Goal: Check status: Check status

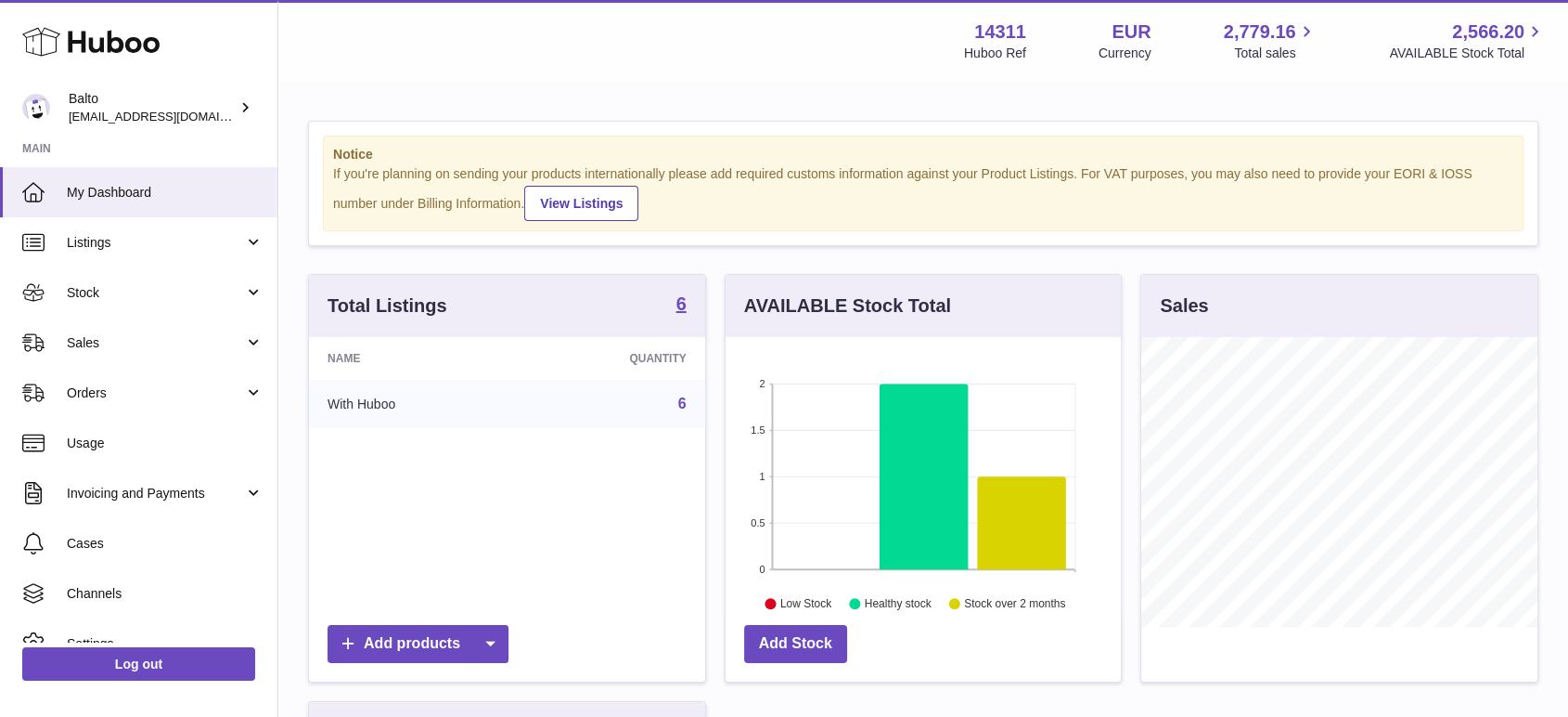
scroll to position [290, 395]
click at [198, 393] on span "Orders" at bounding box center [155, 393] width 177 height 18
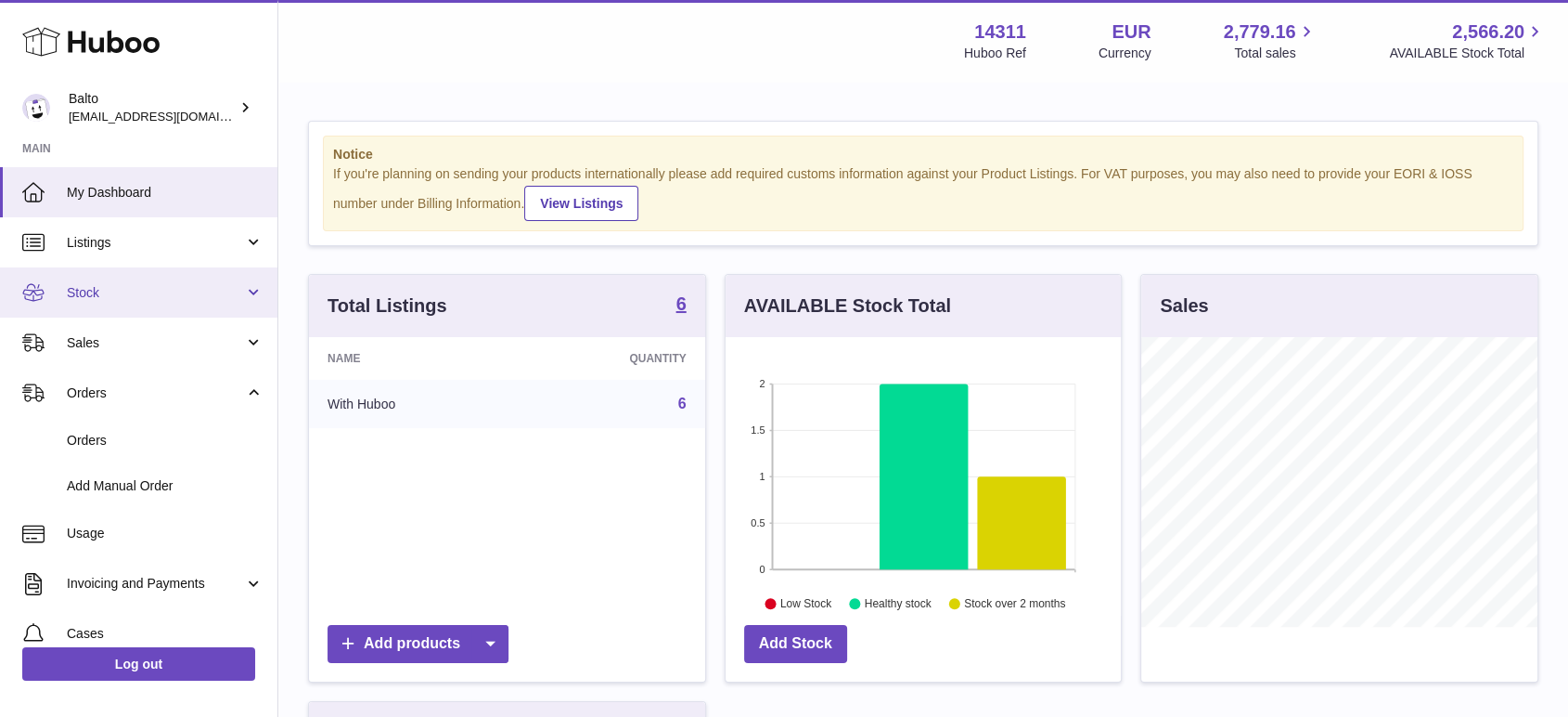
click at [173, 273] on link "Stock" at bounding box center [139, 292] width 277 height 50
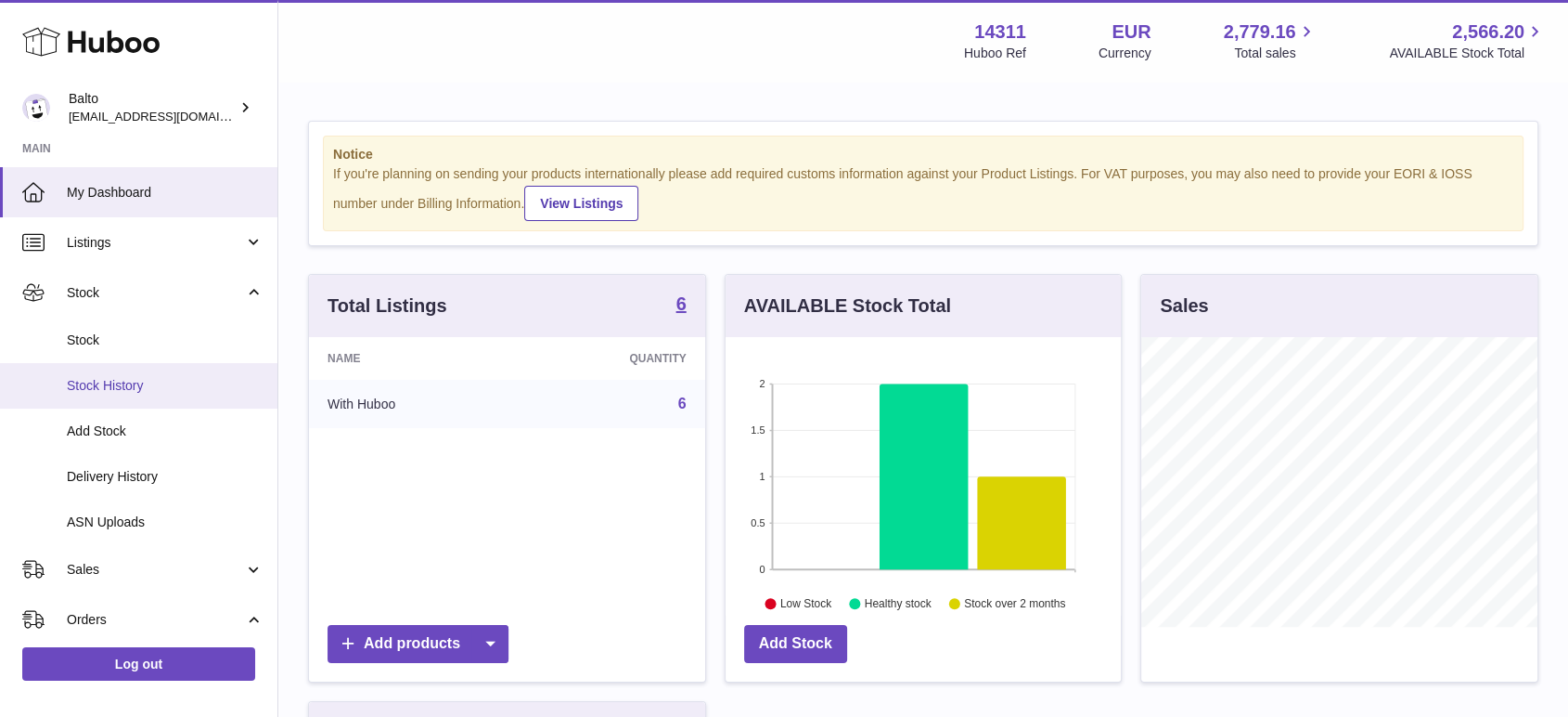
click at [163, 377] on span "Stock History" at bounding box center [165, 386] width 197 height 18
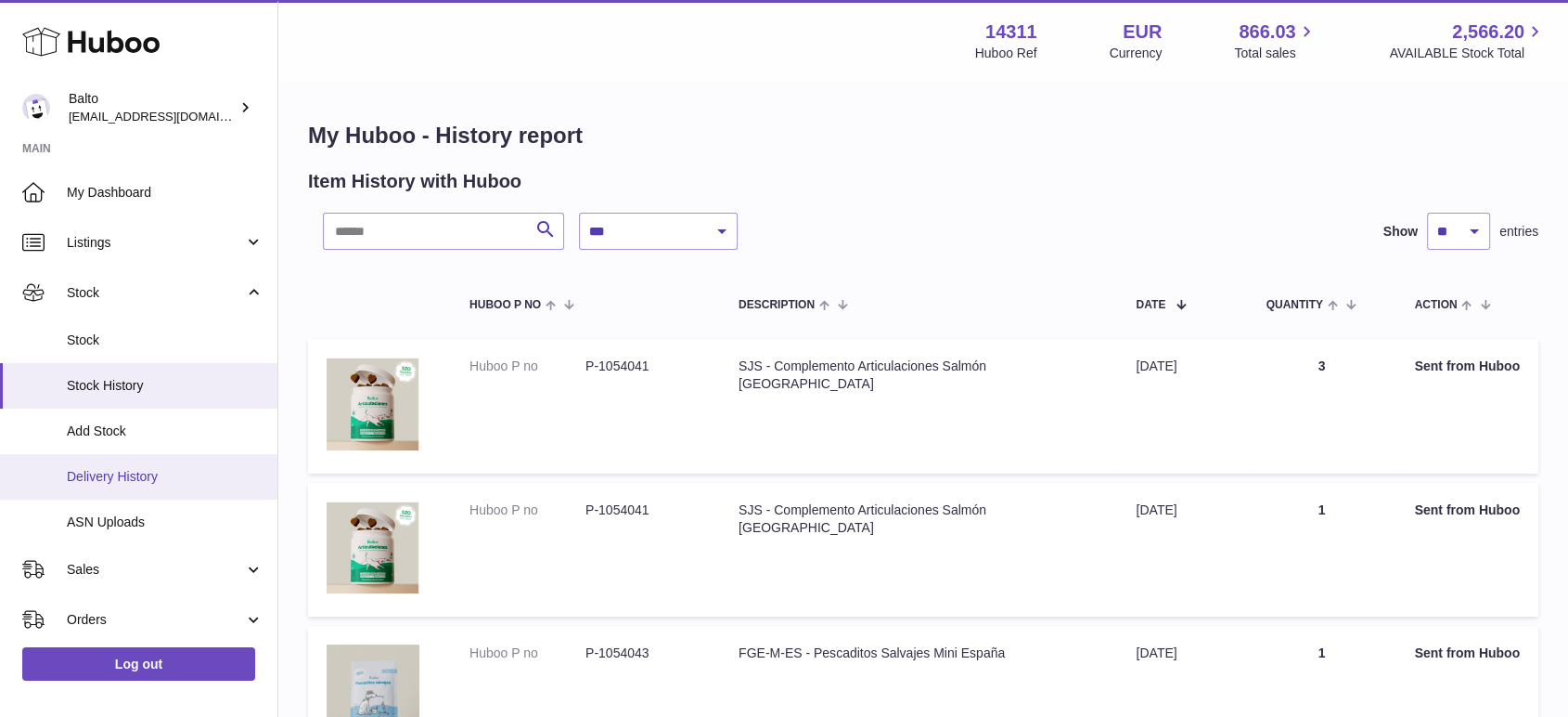
click at [126, 474] on span "Delivery History" at bounding box center [165, 477] width 197 height 18
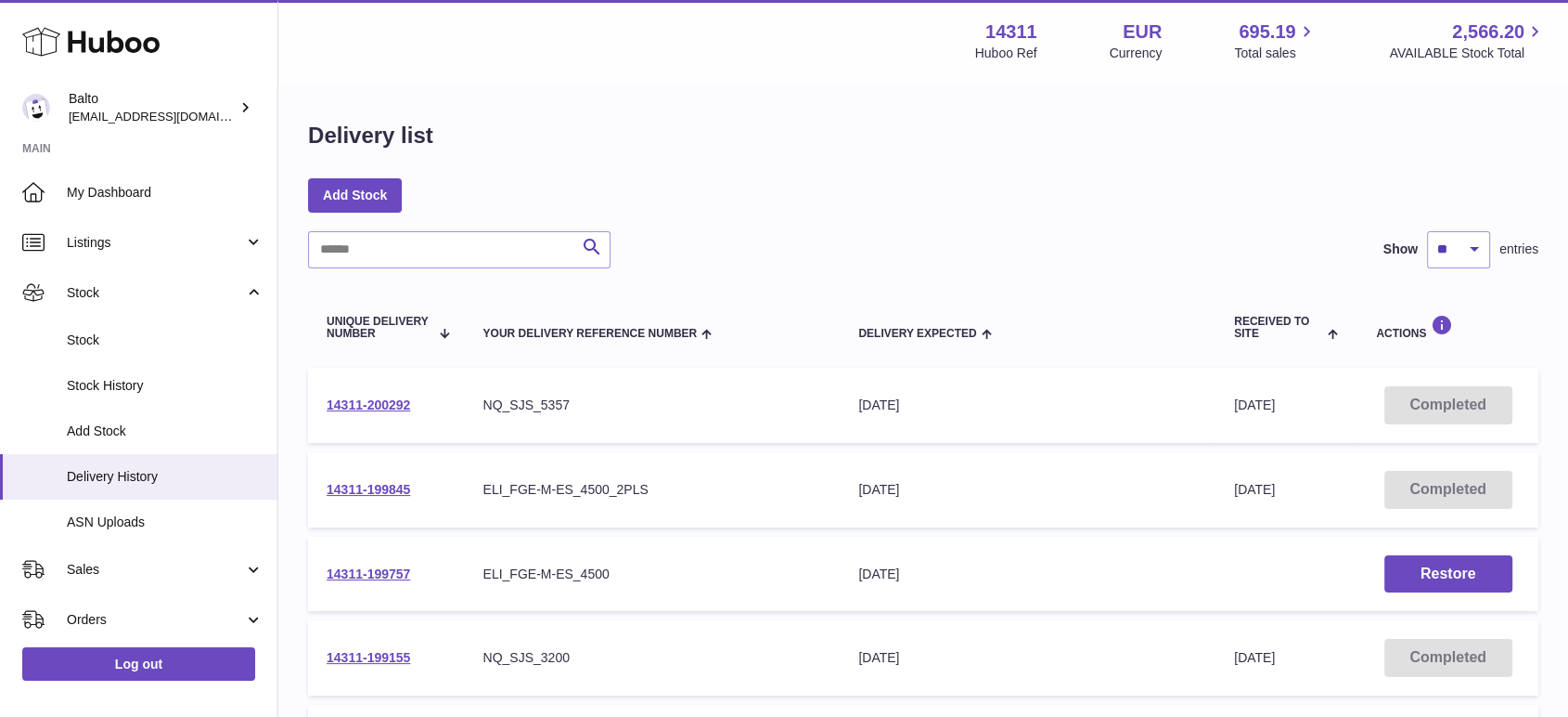
scroll to position [103, 0]
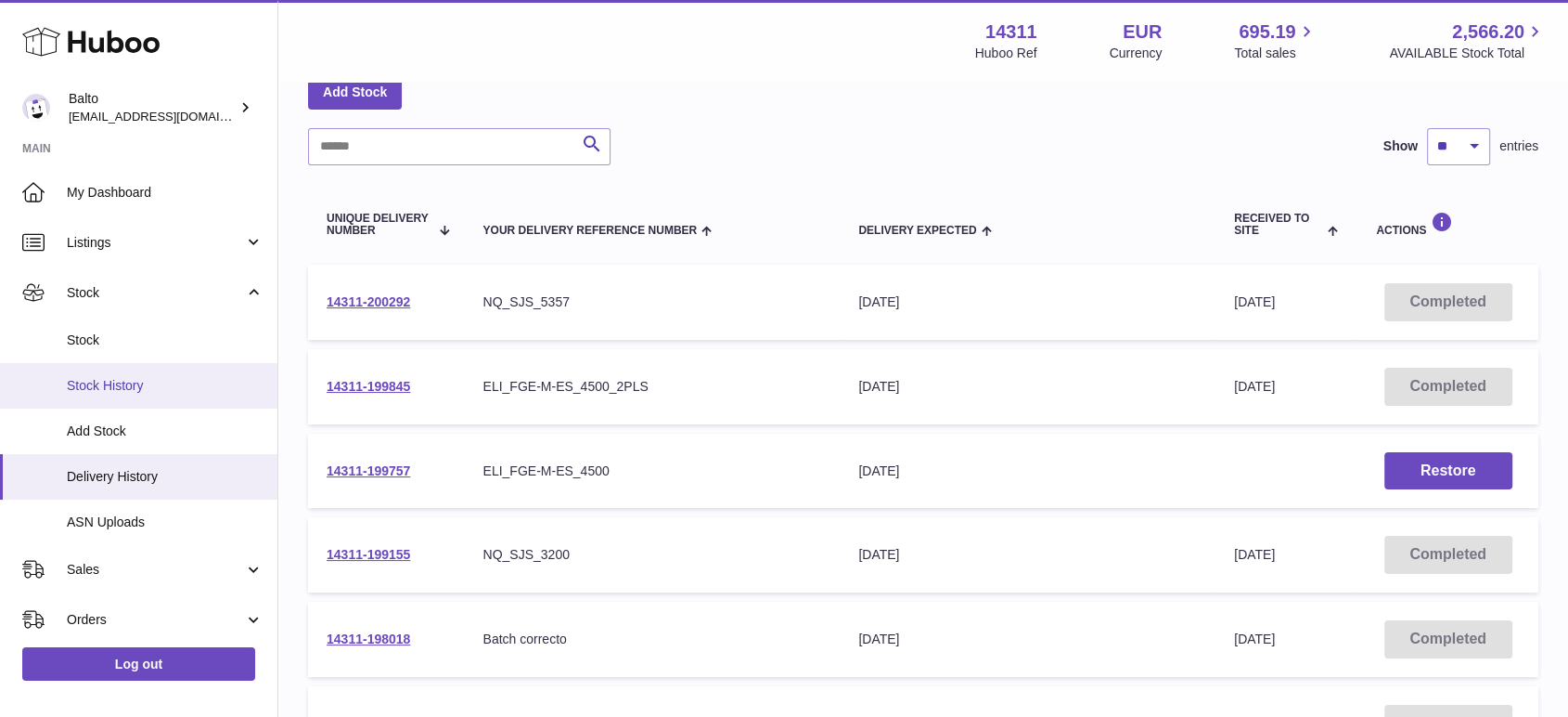
click at [141, 388] on span "Stock History" at bounding box center [165, 386] width 197 height 18
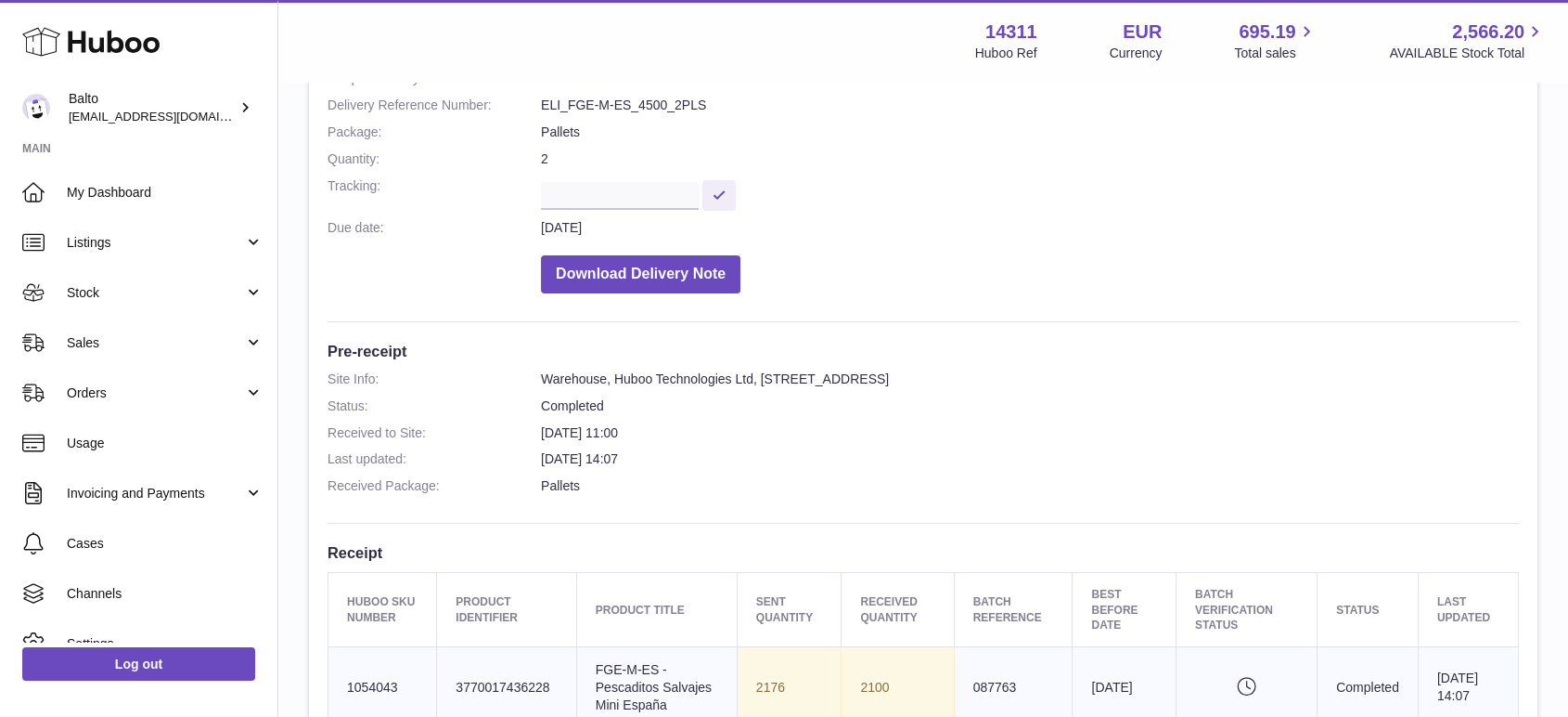
scroll to position [345, 0]
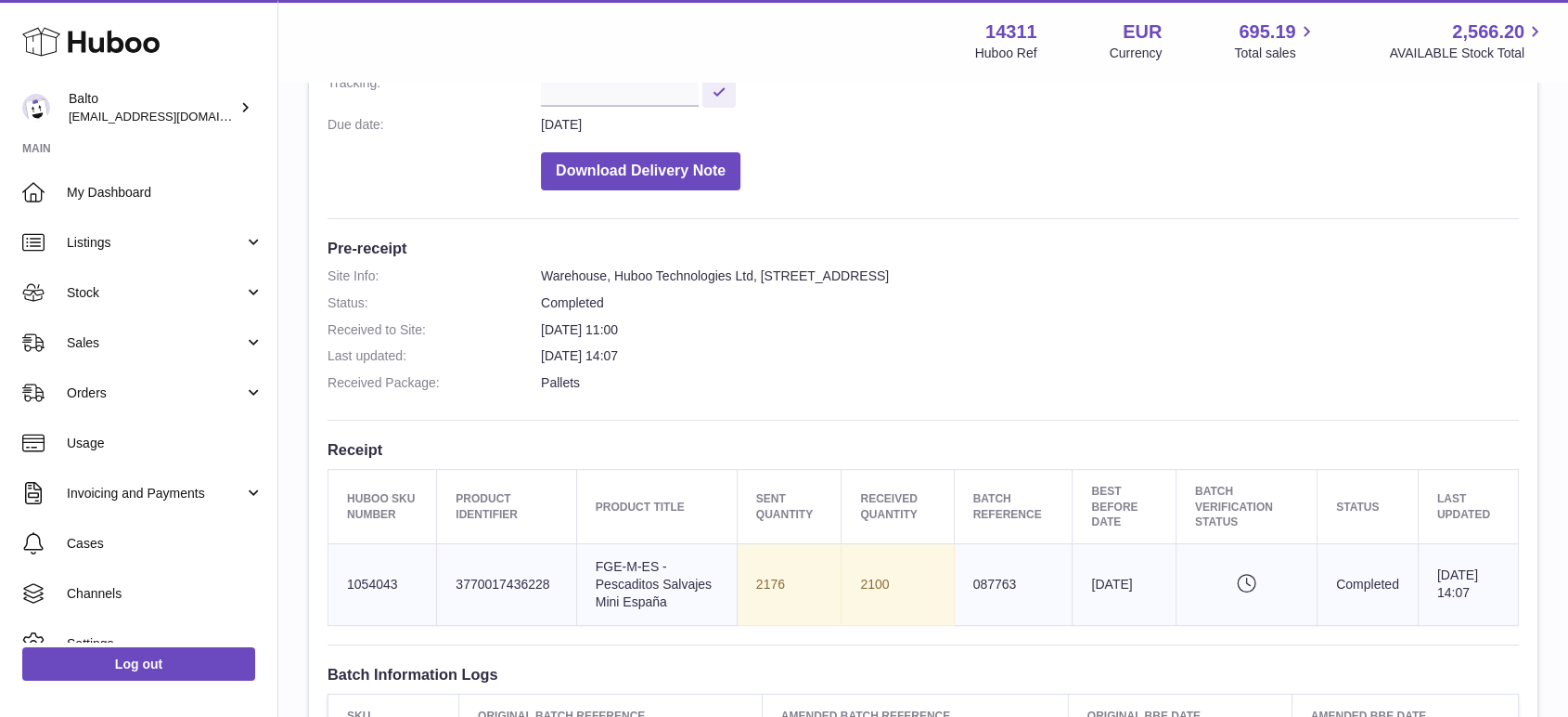
click at [1233, 582] on icon "Pending verification" at bounding box center [1247, 582] width 103 height 19
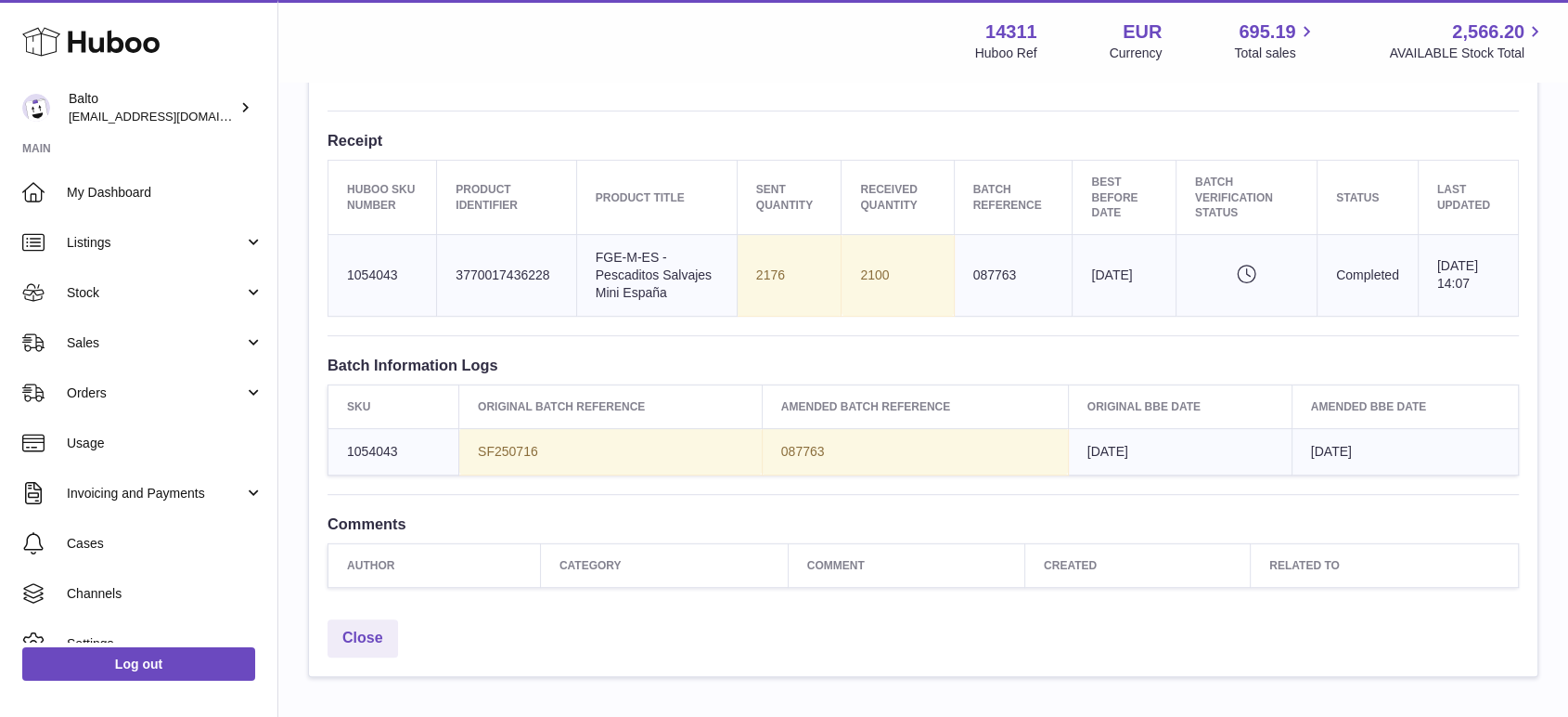
click at [1233, 273] on icon "Pending verification" at bounding box center [1247, 273] width 103 height 19
click at [1269, 326] on div "Site Info: 14311-199845 Unit 3 Calle de Cerceda 20 Madrid 28052 Please remember…" at bounding box center [923, 69] width 1229 height 1081
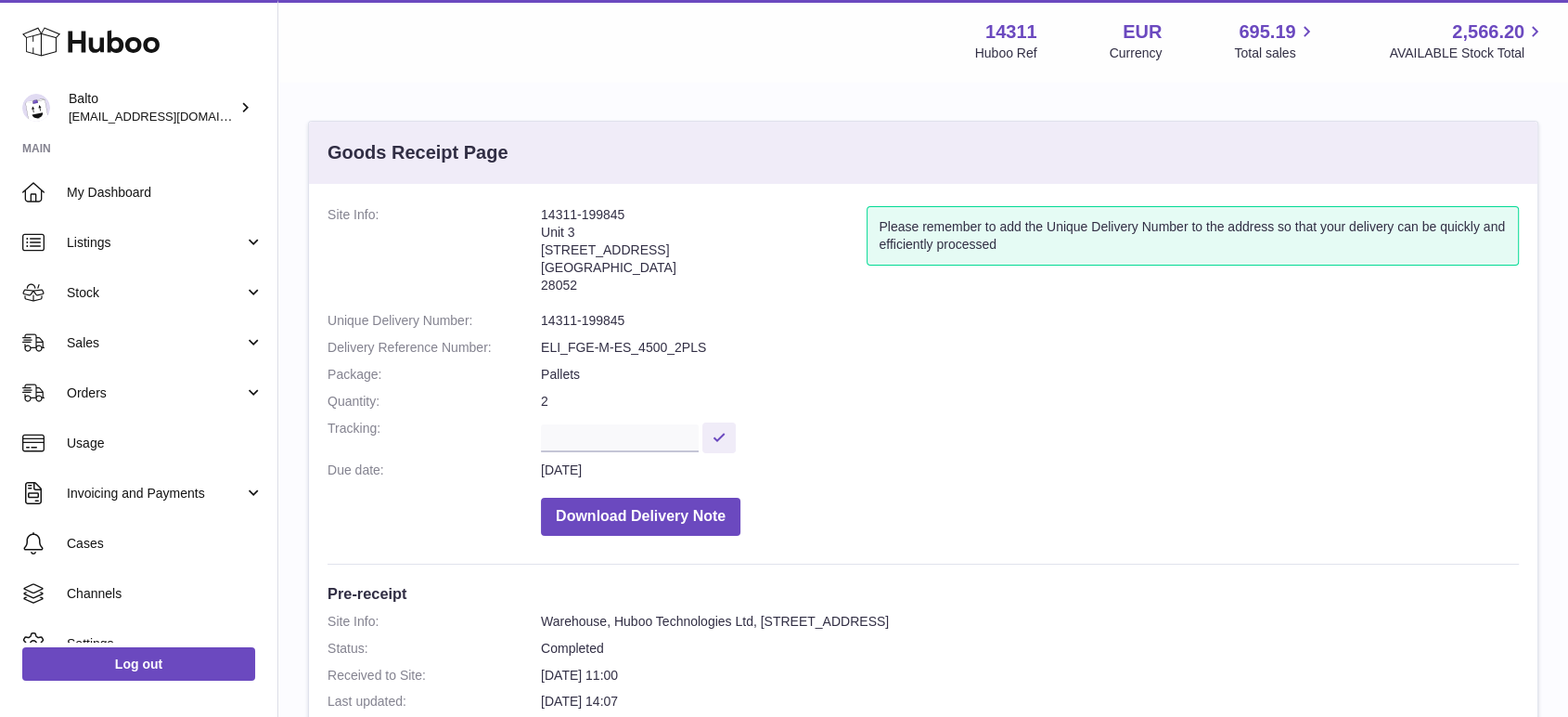
scroll to position [515, 0]
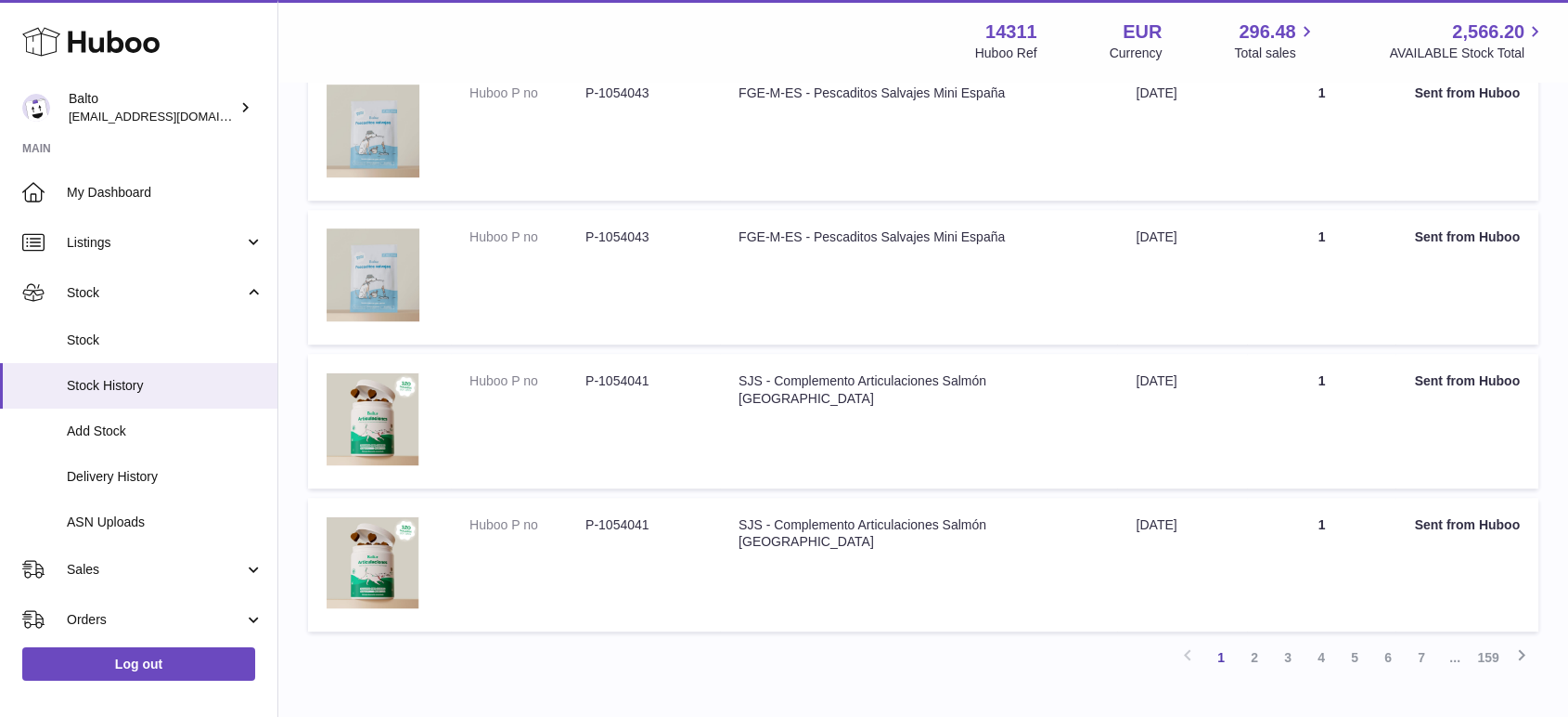
scroll to position [1248, 0]
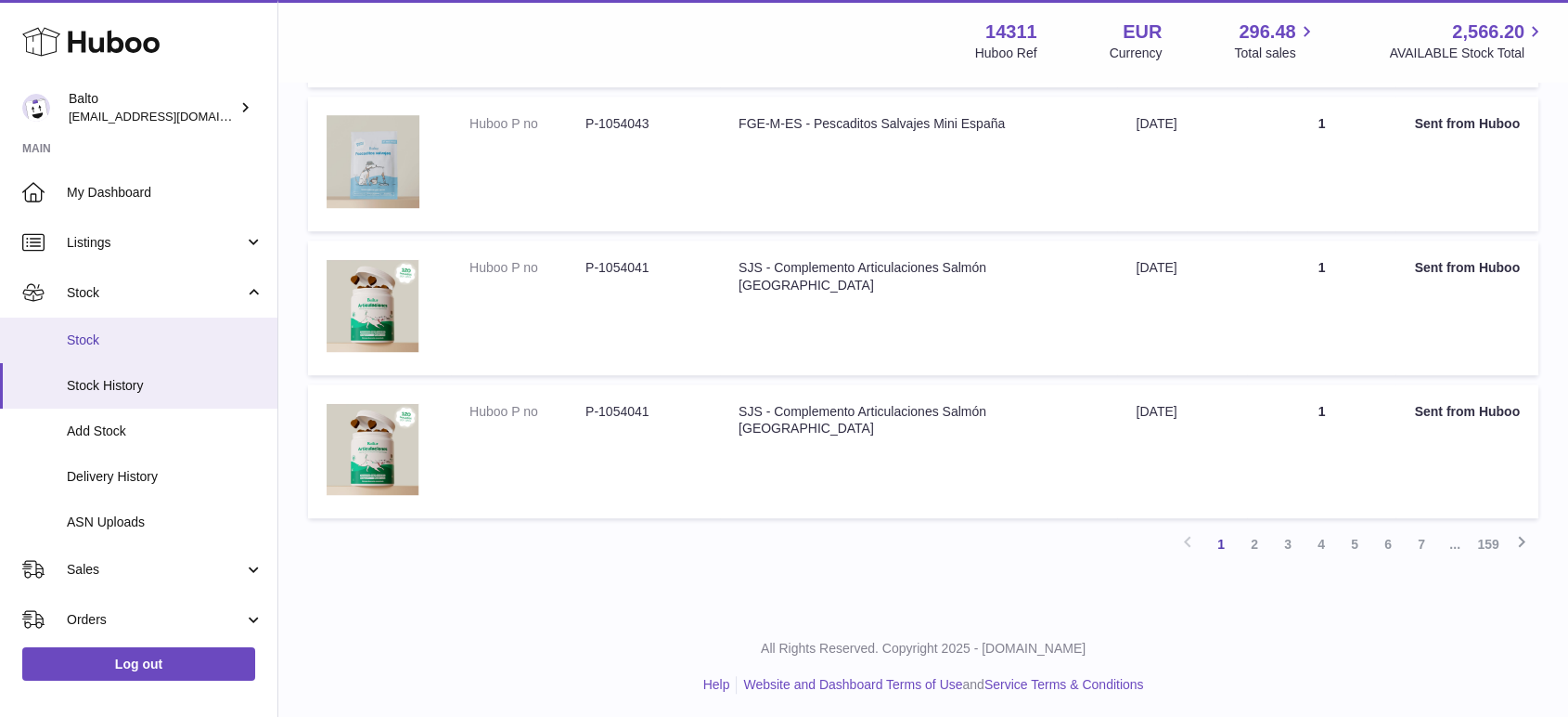
click at [133, 342] on span "Stock" at bounding box center [165, 340] width 197 height 18
